Goal: Task Accomplishment & Management: Complete application form

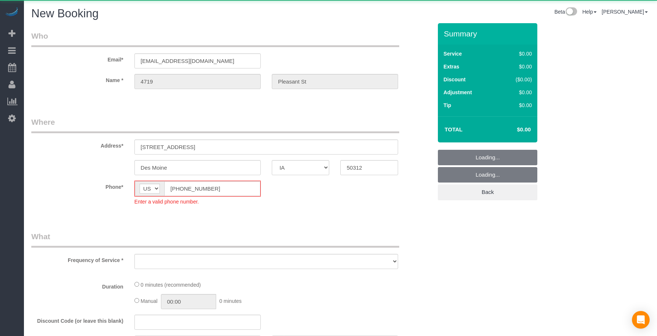
select select "IA"
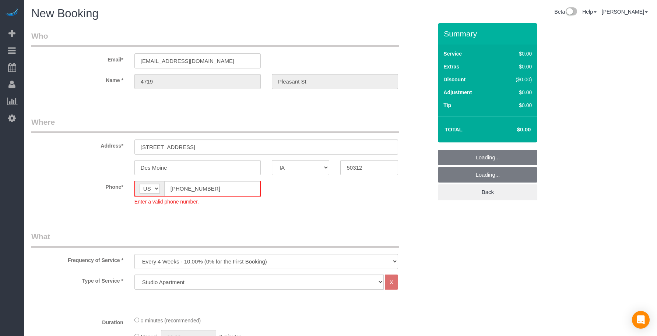
select select "object:13539"
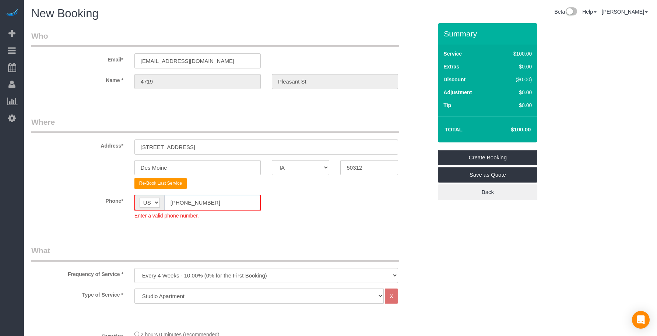
click at [224, 203] on input "[PHONE_NUMBER]" at bounding box center [212, 202] width 96 height 15
paste input "15) 305-3231"
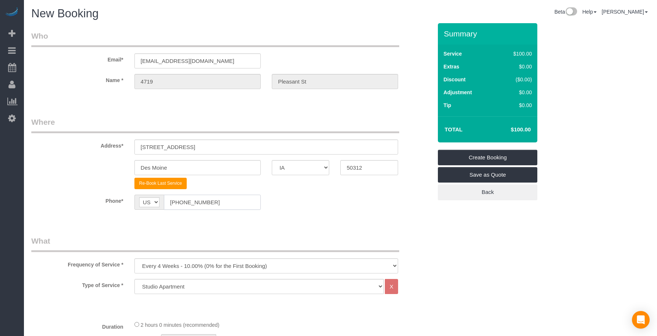
type input "[PHONE_NUMBER]"
click at [239, 239] on legend "What" at bounding box center [215, 244] width 368 height 17
click at [221, 269] on select "Every 6 Weeks (0% for the First Booking) One Time Every 8 Weeks (0% for the Fir…" at bounding box center [266, 266] width 264 height 15
select select "object:13541"
click at [134, 259] on select "Every 6 Weeks (0% for the First Booking) One Time Every 8 Weeks (0% for the Fir…" at bounding box center [266, 266] width 264 height 15
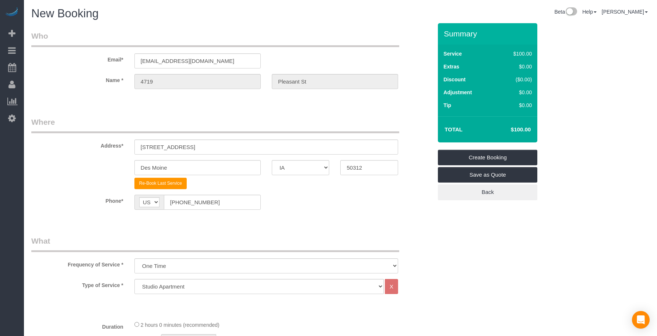
click at [162, 283] on select "Studio Apartment 1 Bedroom Home 2 Bedroom Home 3 Bedroom Home 4 Bedroom Home 5 …" at bounding box center [258, 286] width 249 height 15
select select "19"
click at [134, 279] on select "Studio Apartment 1 Bedroom Home 2 Bedroom Home 3 Bedroom Home 4 Bedroom Home 5 …" at bounding box center [258, 286] width 249 height 15
click at [273, 210] on sui-booking-location "Phone* AF AL DZ AD AO AI AQ AG AR AM AW AU AT AZ BS BH BD BB BY BE BZ BJ BM BT …" at bounding box center [231, 205] width 401 height 21
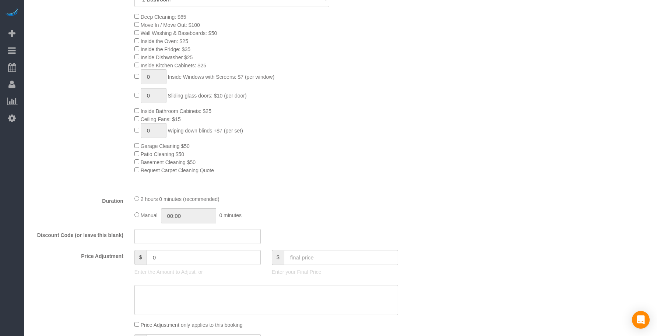
scroll to position [430, 0]
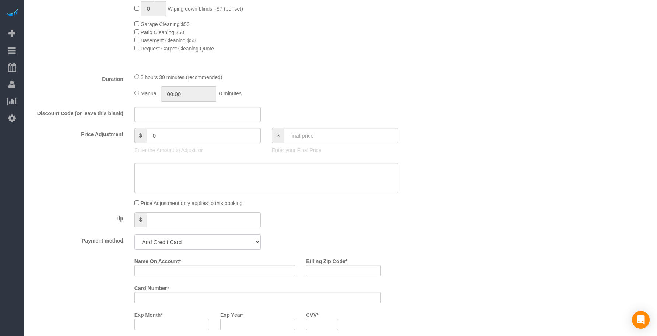
drag, startPoint x: 216, startPoint y: 246, endPoint x: 210, endPoint y: 243, distance: 6.8
click at [215, 245] on select "Add Credit Card Cash Check Paypal" at bounding box center [197, 242] width 126 height 15
select select "string:check"
click at [134, 235] on select "Add Credit Card Cash Check Paypal" at bounding box center [197, 242] width 126 height 15
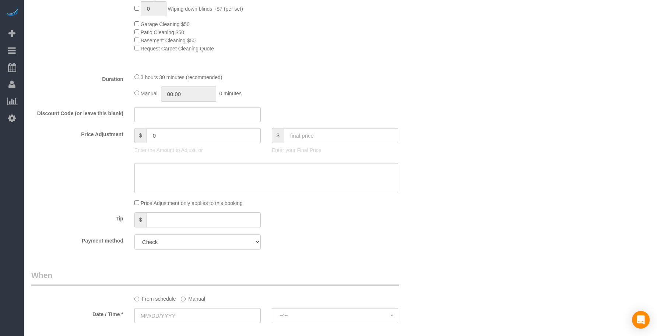
click at [307, 250] on fieldset "What Frequency of Service * Every 6 Weeks (0% for the First Booking) One Time E…" at bounding box center [231, 30] width 401 height 449
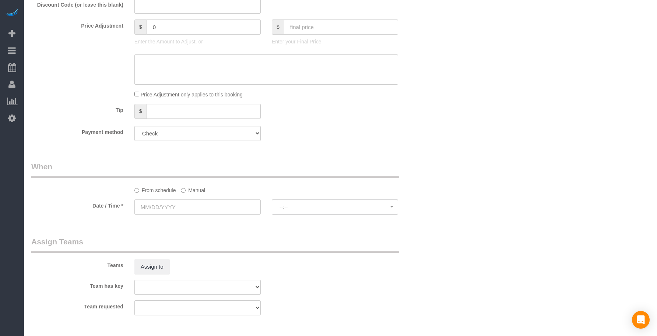
scroll to position [614, 0]
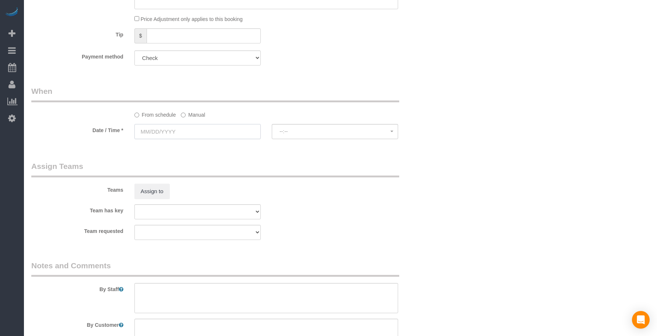
click at [186, 130] on input "text" at bounding box center [197, 131] width 126 height 15
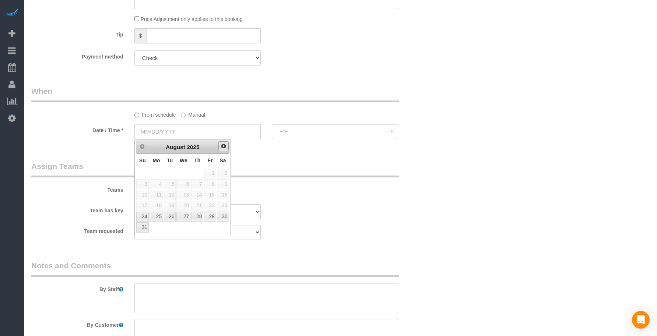
click at [223, 144] on span "Next" at bounding box center [224, 146] width 6 height 6
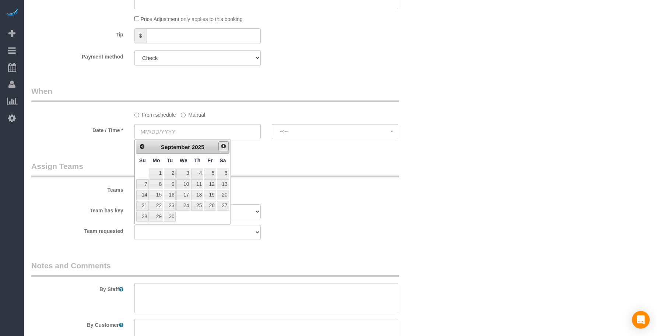
click at [223, 144] on span "Next" at bounding box center [224, 146] width 6 height 6
click at [142, 206] on link "19" at bounding box center [142, 206] width 13 height 10
type input "[DATE]"
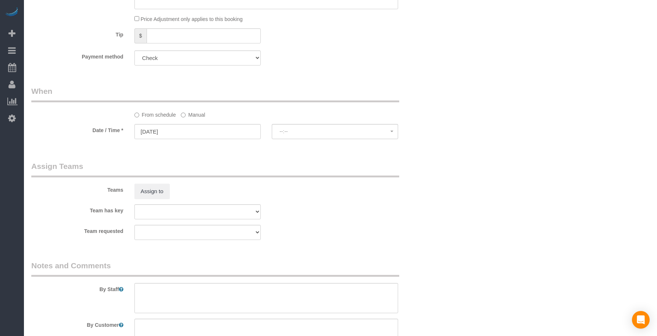
click at [278, 186] on div "Teams Assign to" at bounding box center [232, 180] width 412 height 38
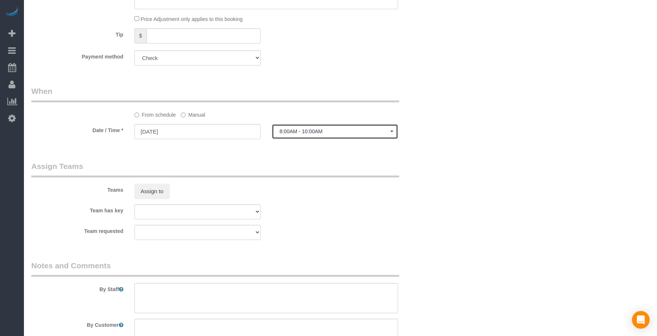
click at [309, 130] on span "8:00AM - 10:00AM" at bounding box center [335, 132] width 111 height 6
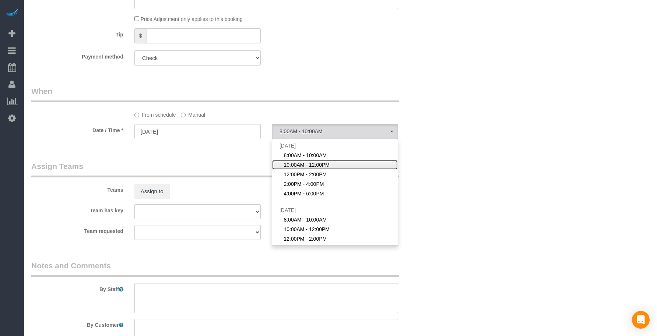
click at [307, 165] on span "10:00AM - 12:00PM" at bounding box center [307, 164] width 46 height 7
select select "spot102"
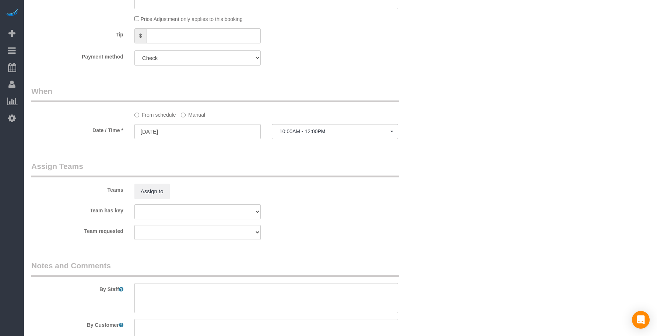
click at [485, 211] on div "Who Email* [EMAIL_ADDRESS][DOMAIN_NAME] Name * 4719 [GEOGRAPHIC_DATA] Where Add…" at bounding box center [340, 28] width 618 height 1238
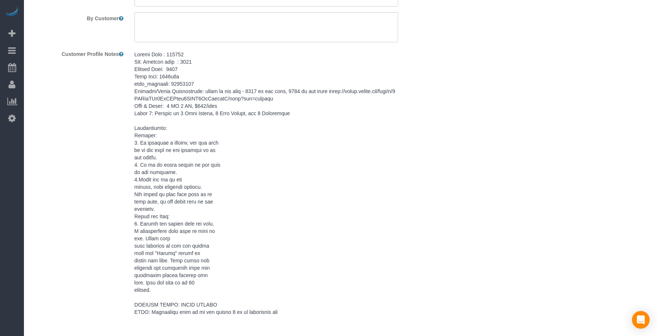
click at [204, 199] on pre at bounding box center [266, 183] width 264 height 265
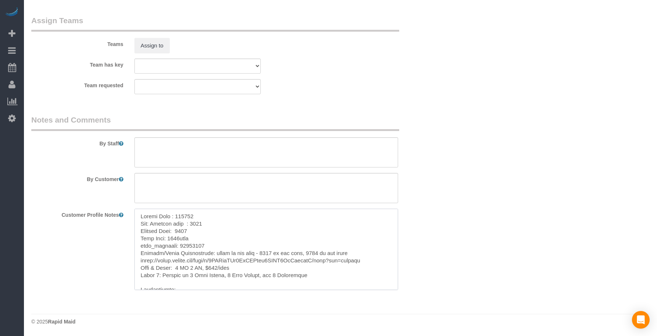
drag, startPoint x: 137, startPoint y: 215, endPoint x: 140, endPoint y: 217, distance: 4.1
click at [137, 215] on textarea at bounding box center [266, 249] width 264 height 81
click at [160, 145] on textarea at bounding box center [266, 152] width 264 height 30
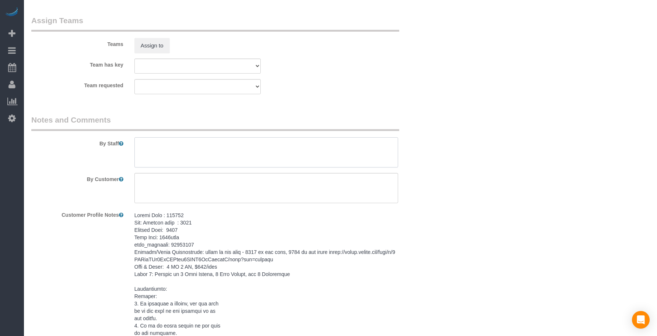
paste textarea "Keypad Code : 741369 New: Lockbox code : 7248 Lockbox Code: 7248 Wifi Name: 471…"
type textarea "Keypad Code : 741369 New: Lockbox code : 7248 Lockbox Code: 7248 Wifi Name: 471…"
click at [208, 194] on textarea at bounding box center [266, 188] width 264 height 30
paste textarea "SAME DAY TURNOVER"
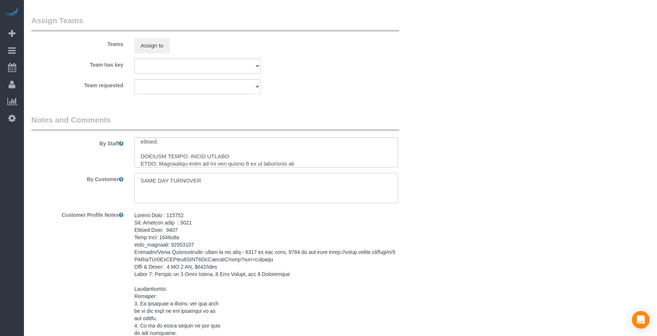
type textarea "SAME DAY TURNOVER"
click at [316, 68] on div "Team has key Alexsa [GEOGRAPHIC_DATA] Audrianna [PERSON_NAME][GEOGRAPHIC_DATA] …" at bounding box center [232, 66] width 412 height 15
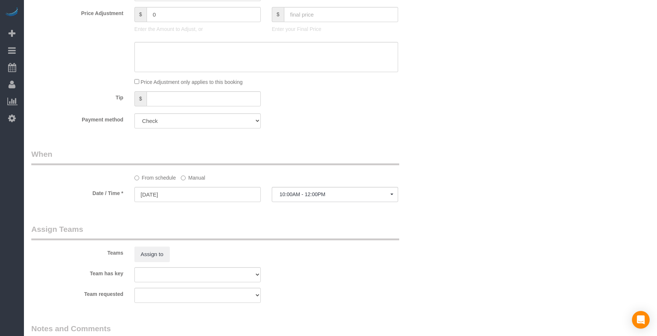
scroll to position [453, 0]
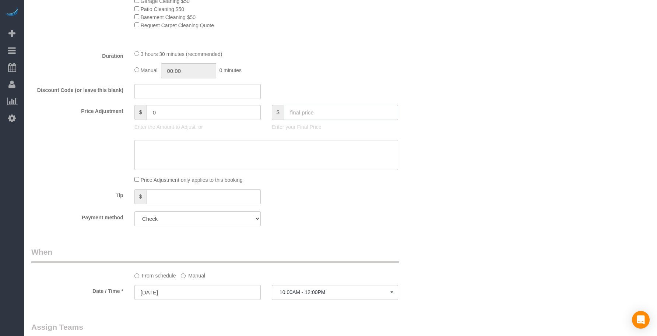
click at [315, 109] on input "text" at bounding box center [341, 112] width 114 height 15
type input "110"
click at [314, 89] on div "Discount Code (or leave this blank)" at bounding box center [232, 91] width 412 height 15
type input "-69"
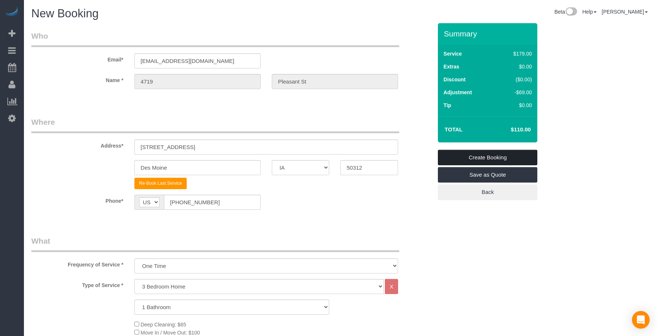
click at [475, 157] on link "Create Booking" at bounding box center [487, 157] width 99 height 15
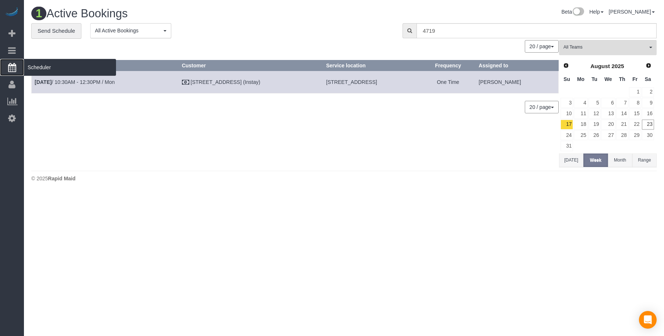
click at [42, 69] on span "Scheduler" at bounding box center [70, 67] width 92 height 17
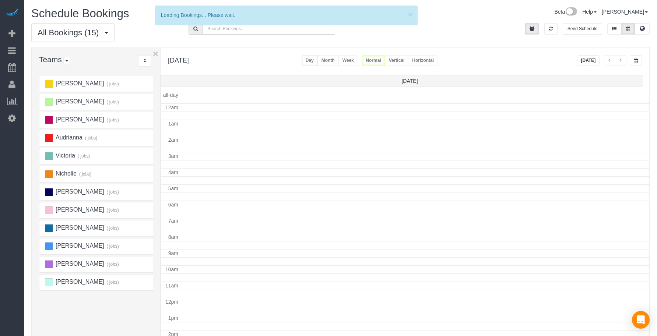
scroll to position [98, 0]
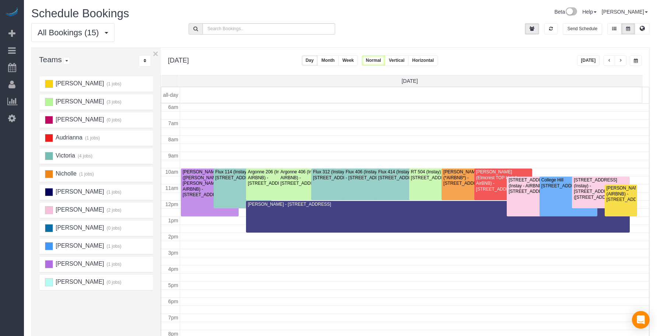
click at [527, 176] on td at bounding box center [414, 172] width 469 height 8
